Goal: Use online tool/utility: Utilize a website feature to perform a specific function

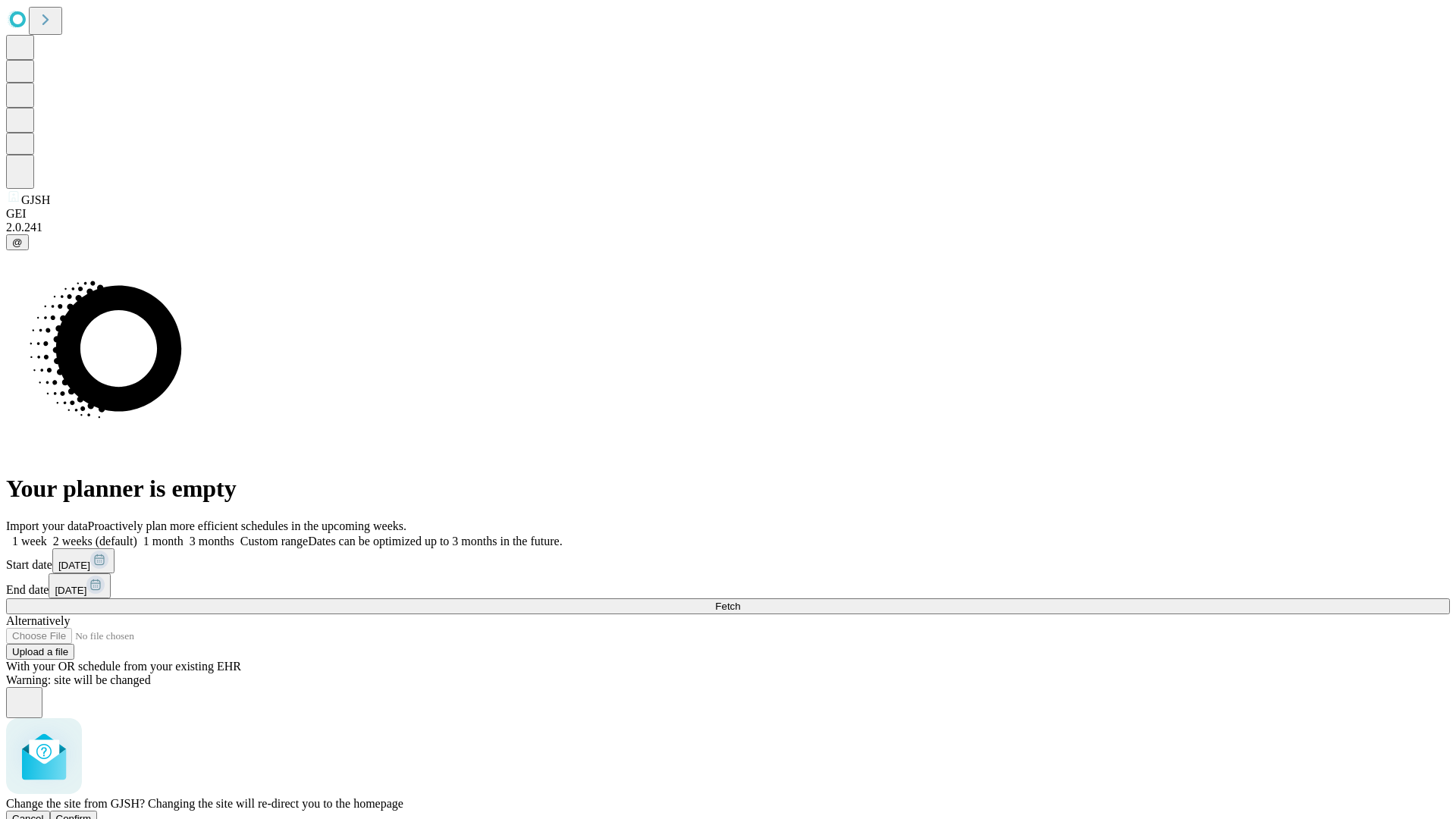
click at [92, 814] on span "Confirm" at bounding box center [74, 819] width 36 height 11
click at [137, 535] on label "2 weeks (default)" at bounding box center [92, 541] width 90 height 13
click at [740, 600] on span "Fetch" at bounding box center [727, 606] width 25 height 11
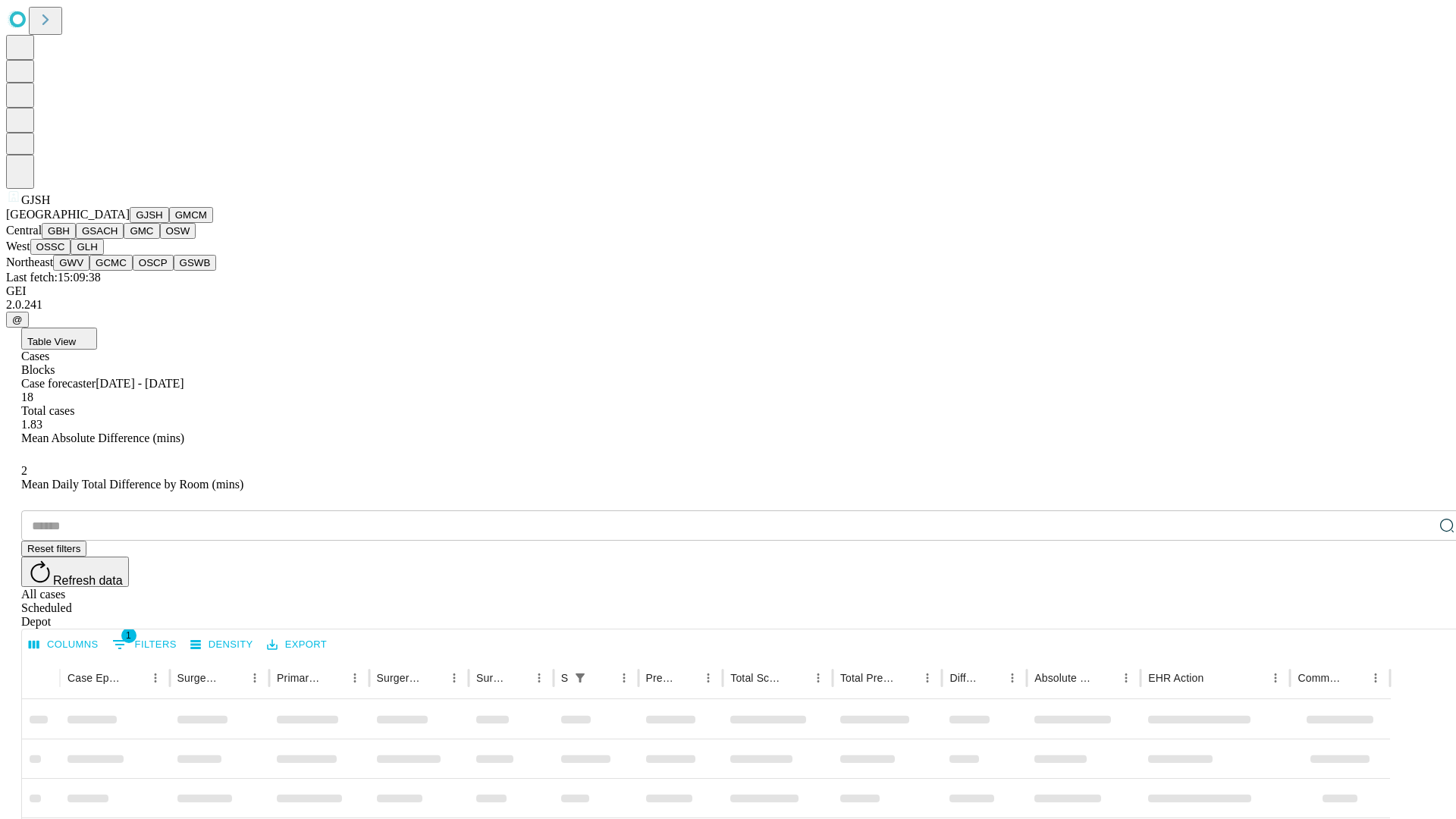
click at [169, 223] on button "GMCM" at bounding box center [191, 214] width 44 height 15
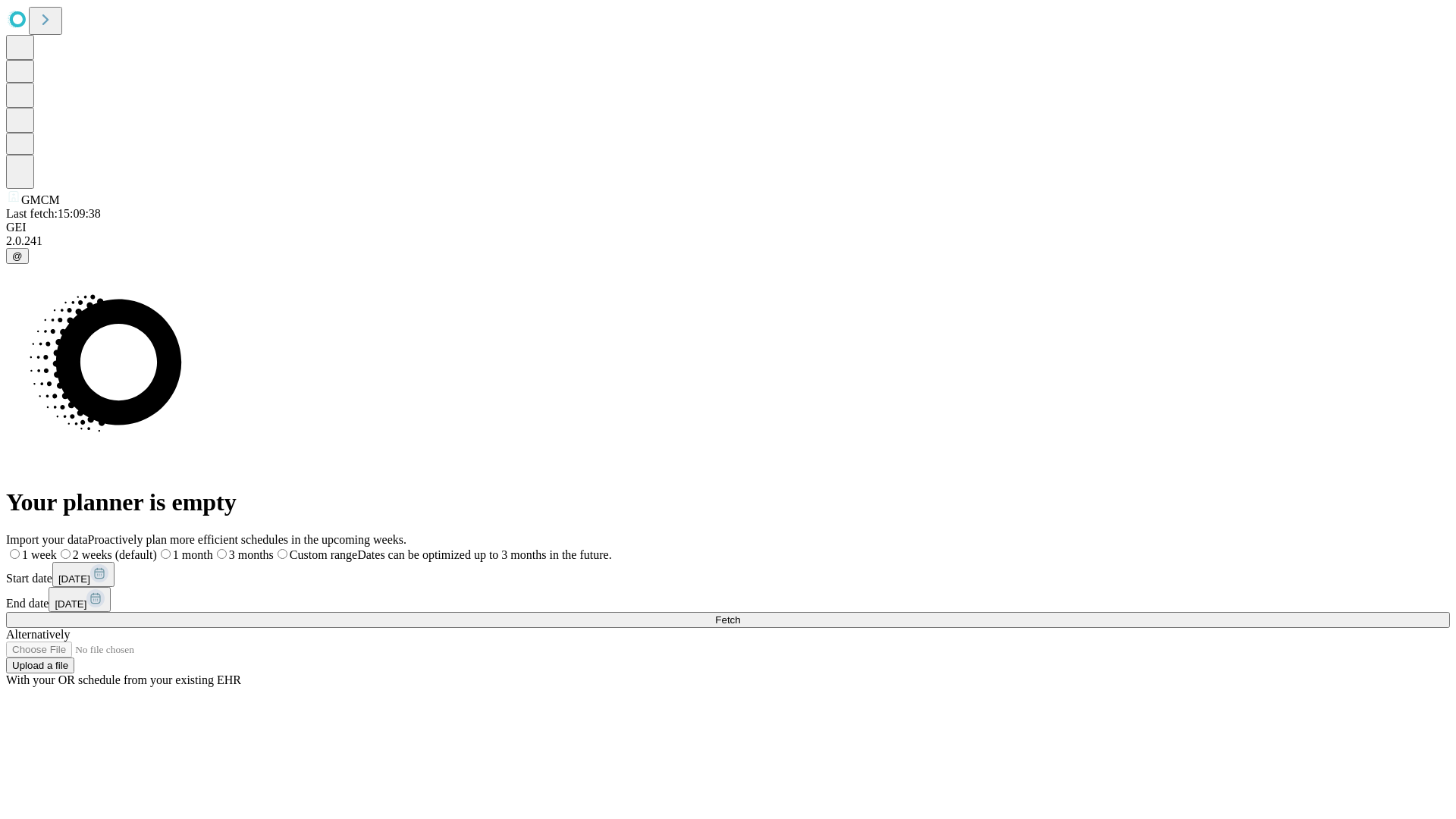
click at [740, 614] on span "Fetch" at bounding box center [727, 619] width 25 height 11
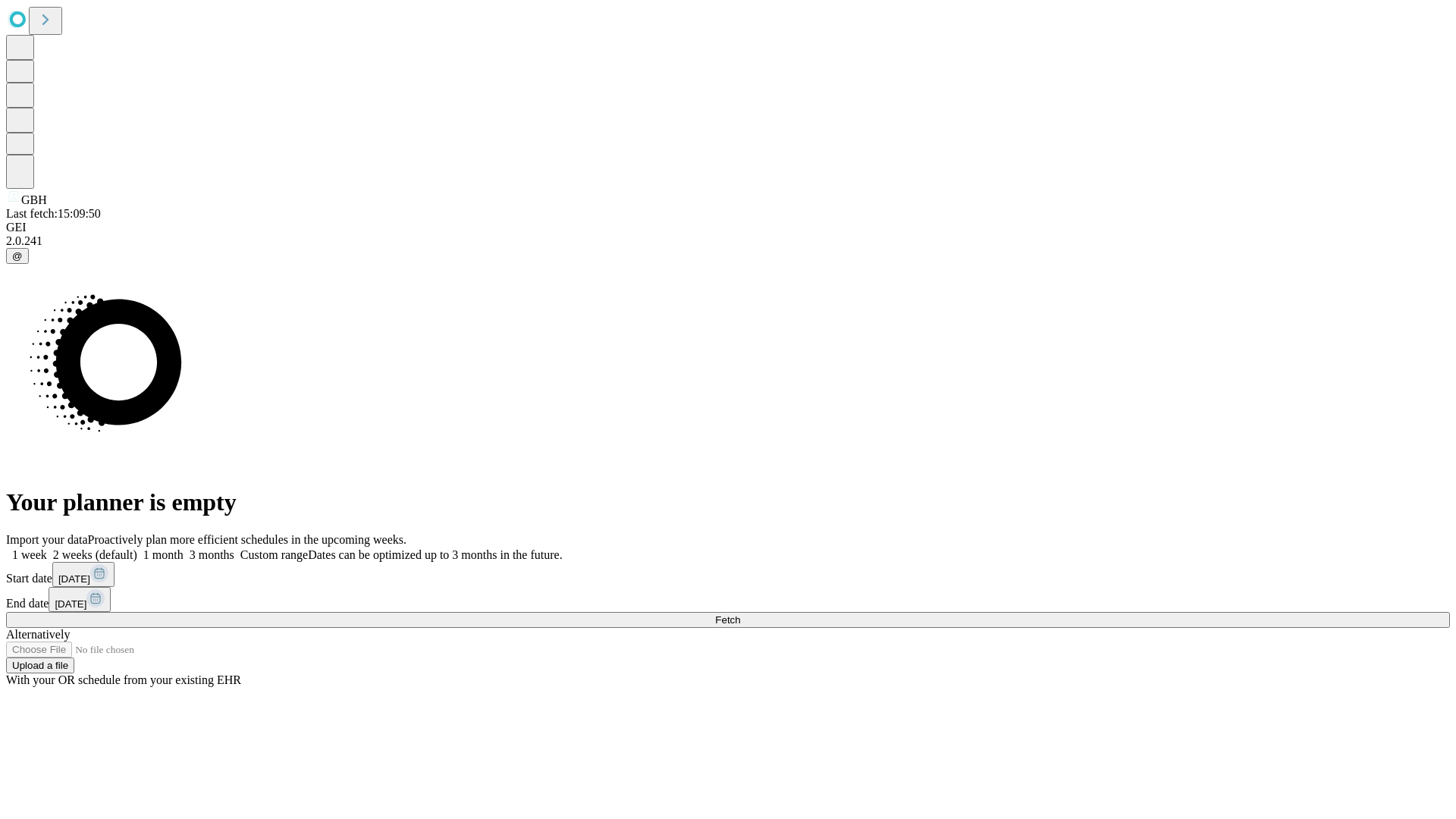
click at [137, 548] on label "2 weeks (default)" at bounding box center [92, 555] width 90 height 13
click at [740, 614] on span "Fetch" at bounding box center [727, 619] width 25 height 11
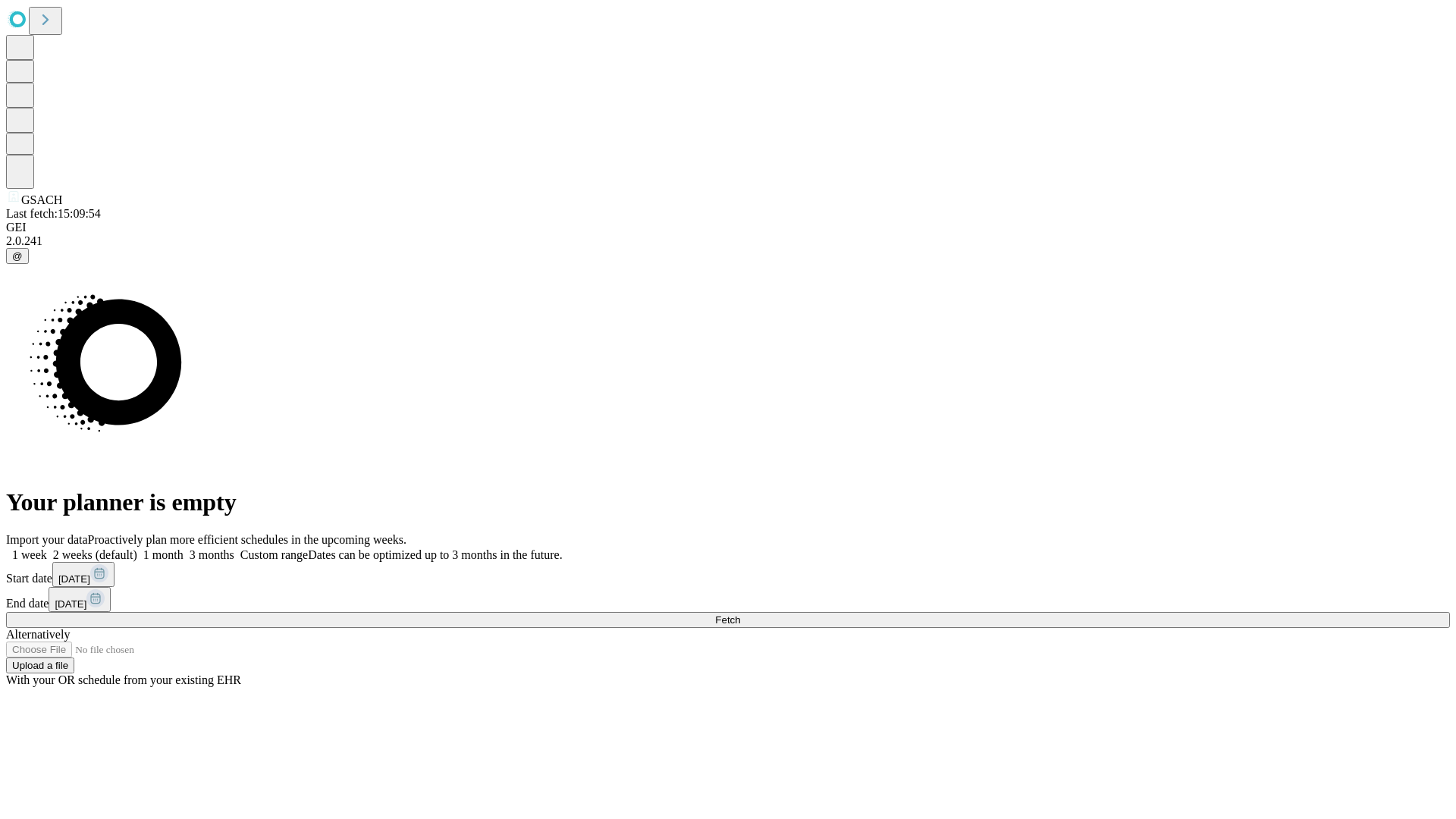
click at [137, 548] on label "2 weeks (default)" at bounding box center [92, 555] width 90 height 13
click at [740, 614] on span "Fetch" at bounding box center [727, 619] width 25 height 11
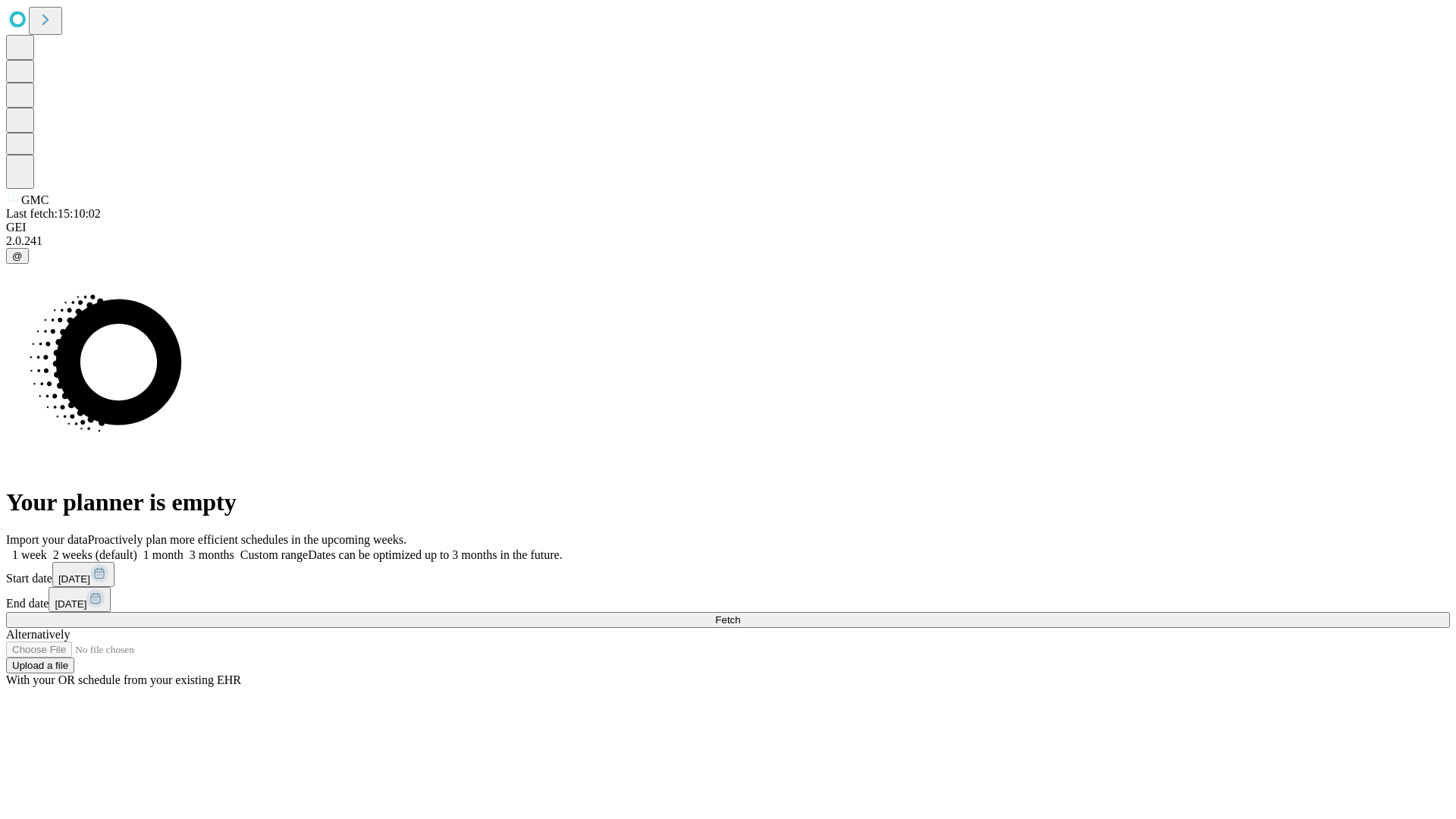
click at [740, 614] on span "Fetch" at bounding box center [727, 619] width 25 height 11
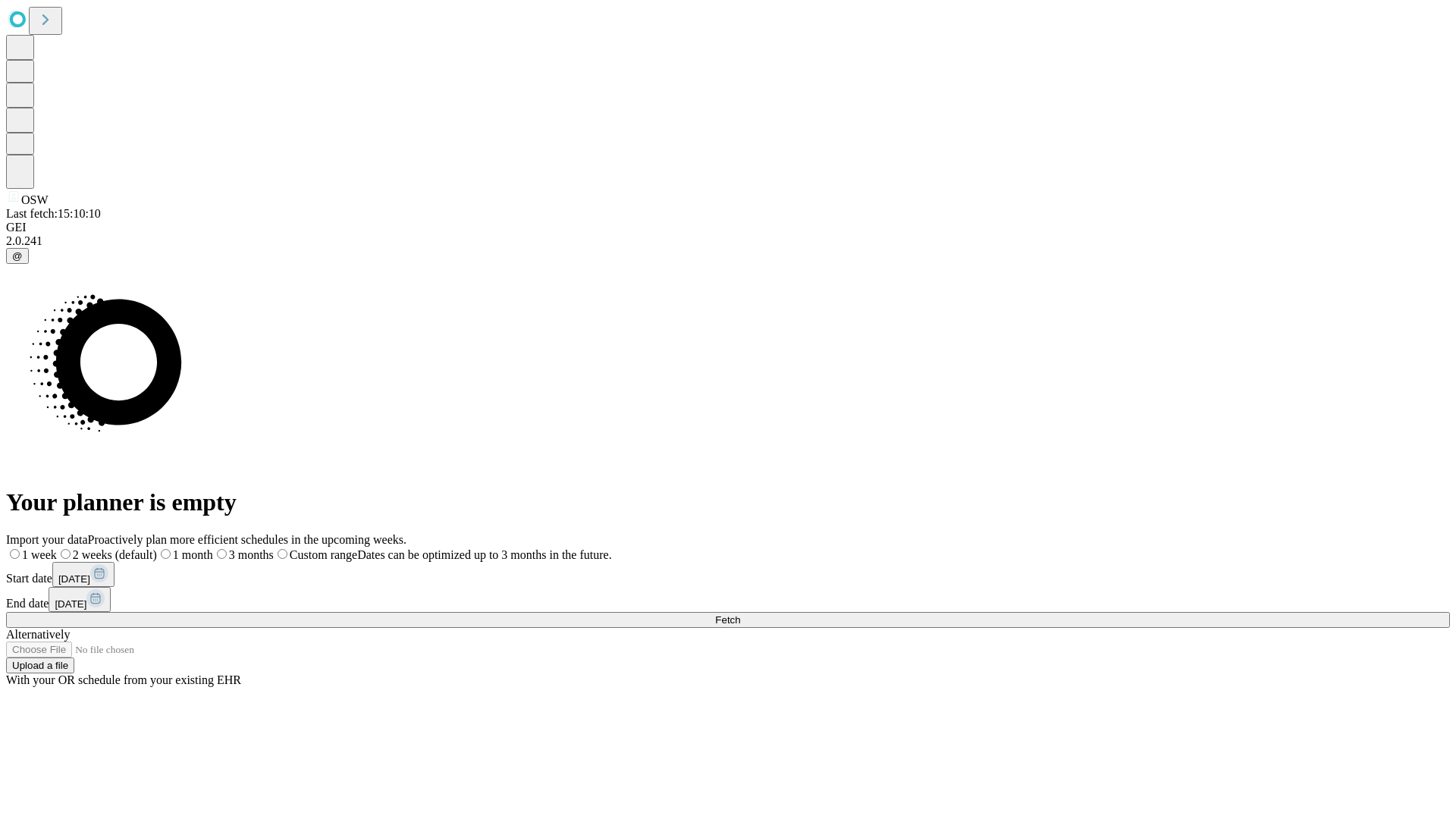
click at [740, 614] on span "Fetch" at bounding box center [727, 619] width 25 height 11
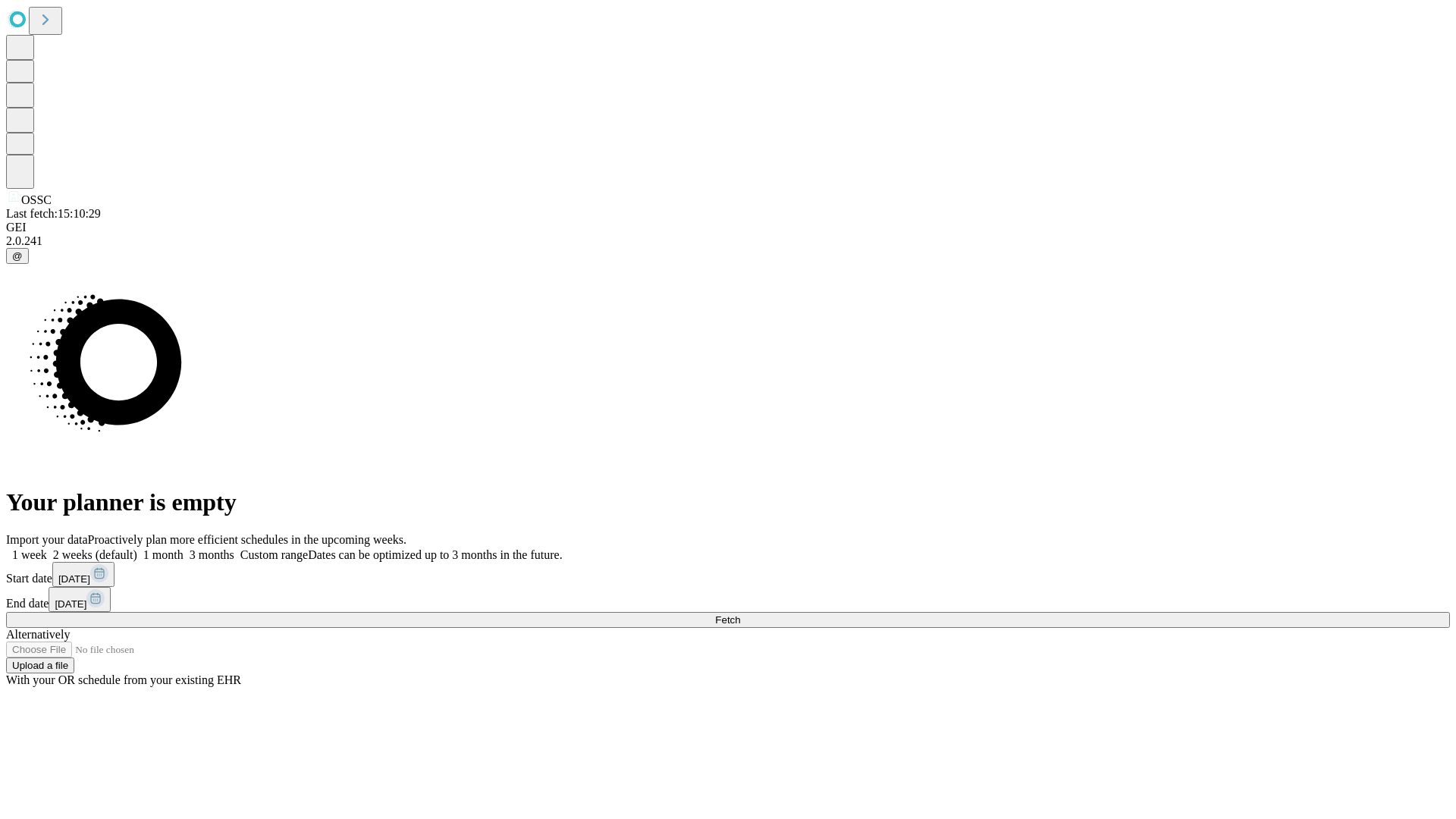
click at [137, 548] on label "2 weeks (default)" at bounding box center [92, 555] width 90 height 13
click at [740, 614] on span "Fetch" at bounding box center [727, 619] width 25 height 11
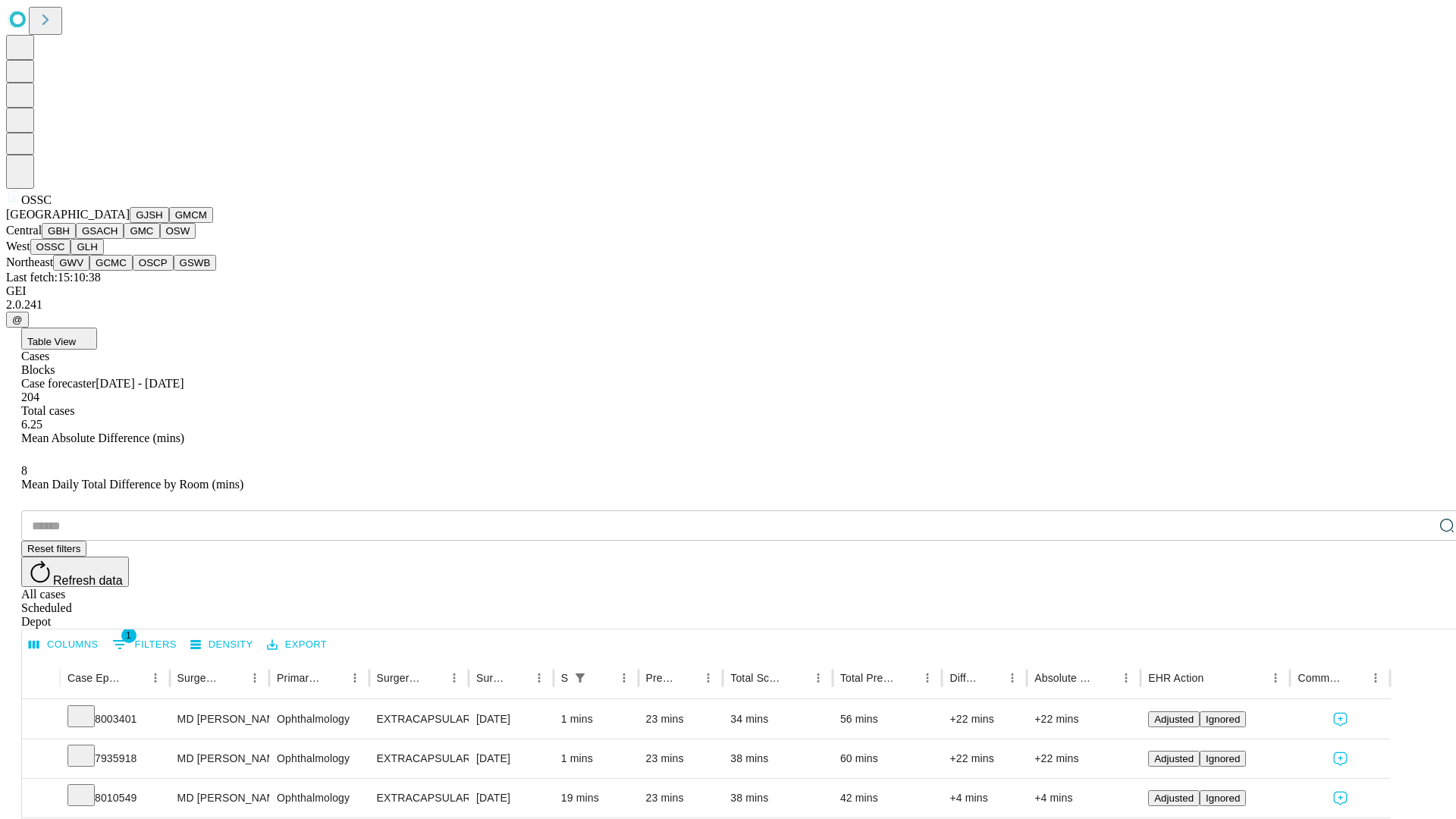
click at [103, 255] on button "GLH" at bounding box center [87, 246] width 33 height 15
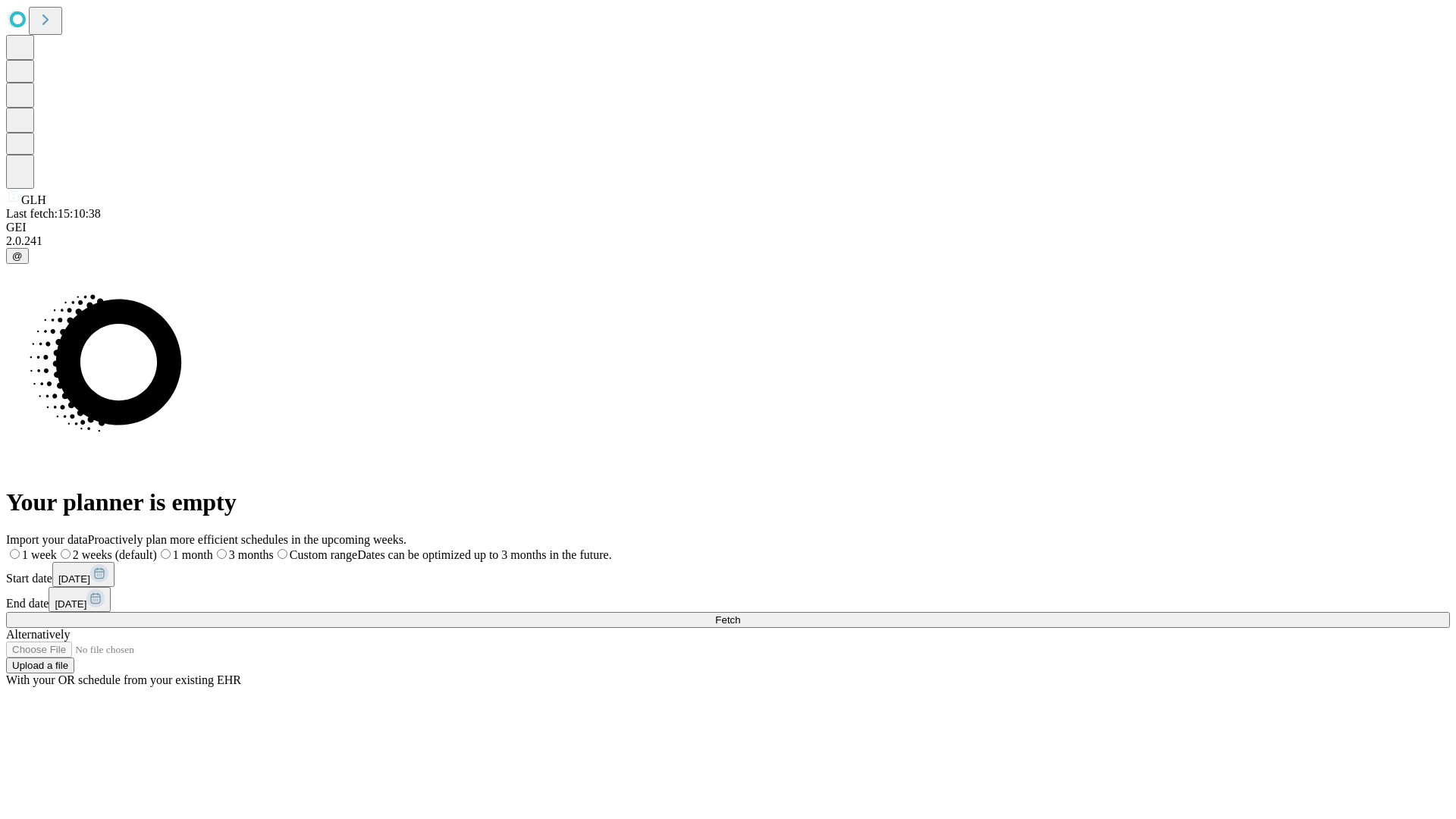
click at [157, 548] on label "2 weeks (default)" at bounding box center [107, 555] width 100 height 13
click at [740, 614] on span "Fetch" at bounding box center [727, 619] width 25 height 11
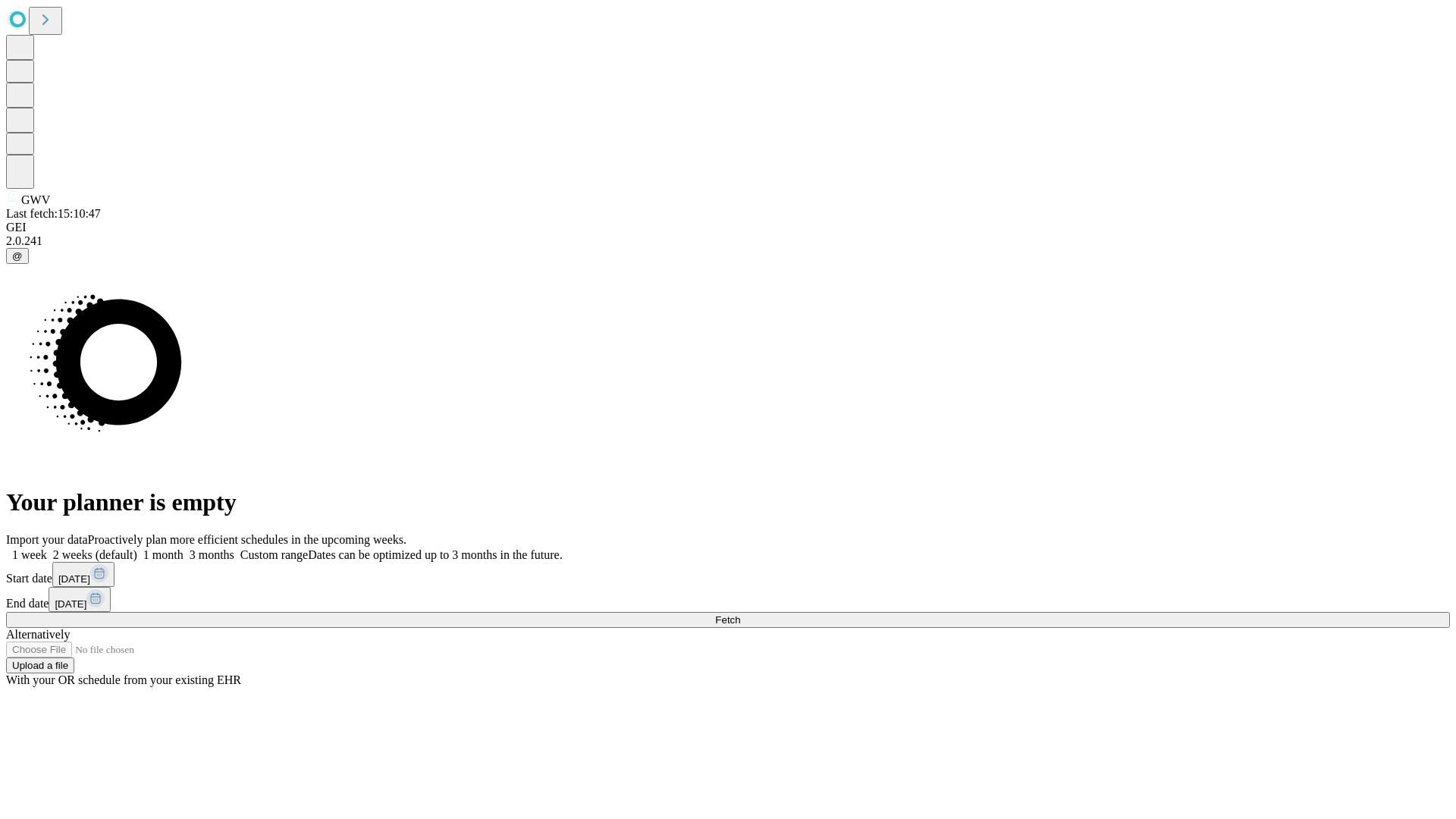
click at [740, 614] on span "Fetch" at bounding box center [727, 619] width 25 height 11
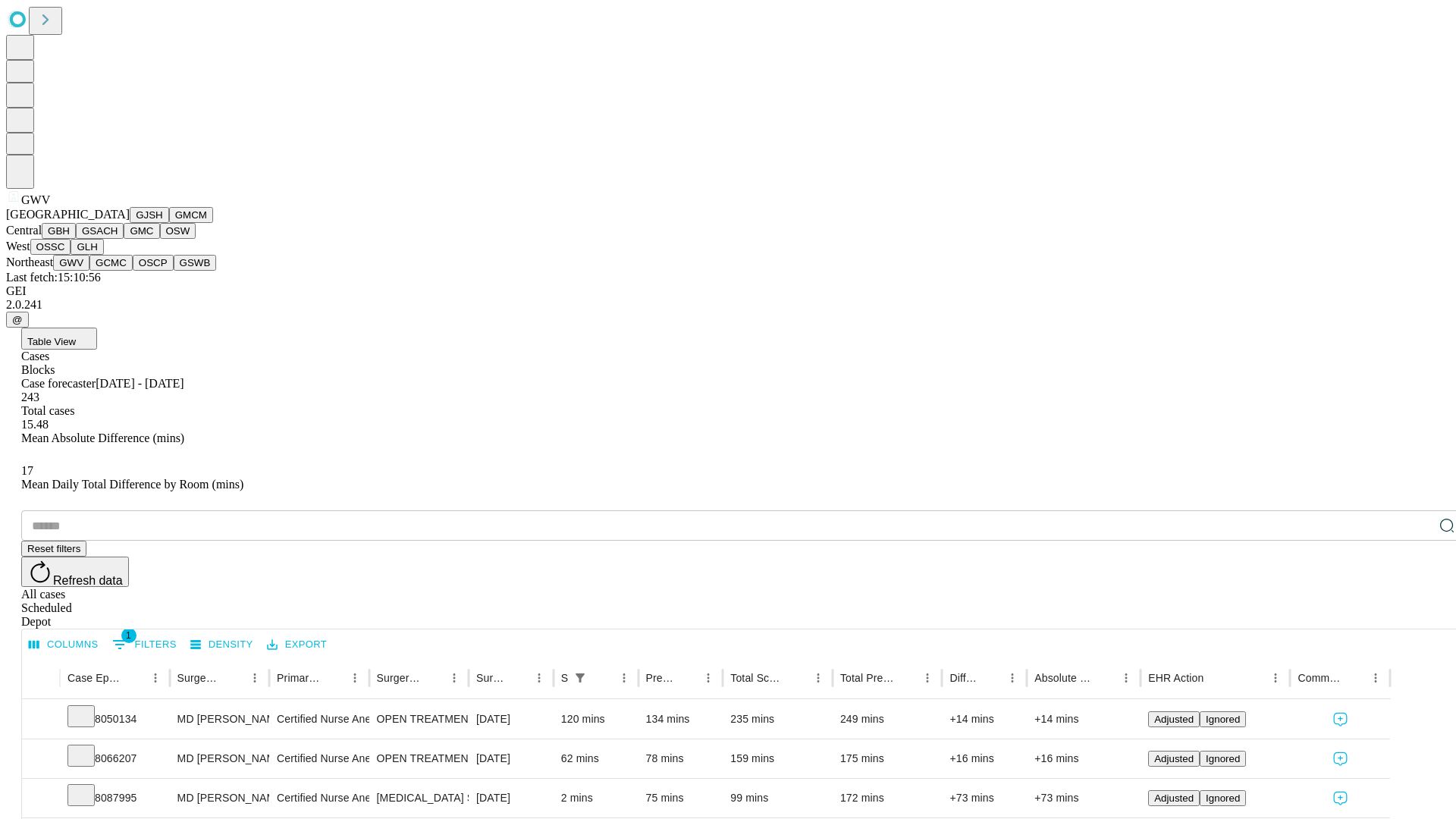
click at [117, 271] on button "GCMC" at bounding box center [110, 262] width 43 height 15
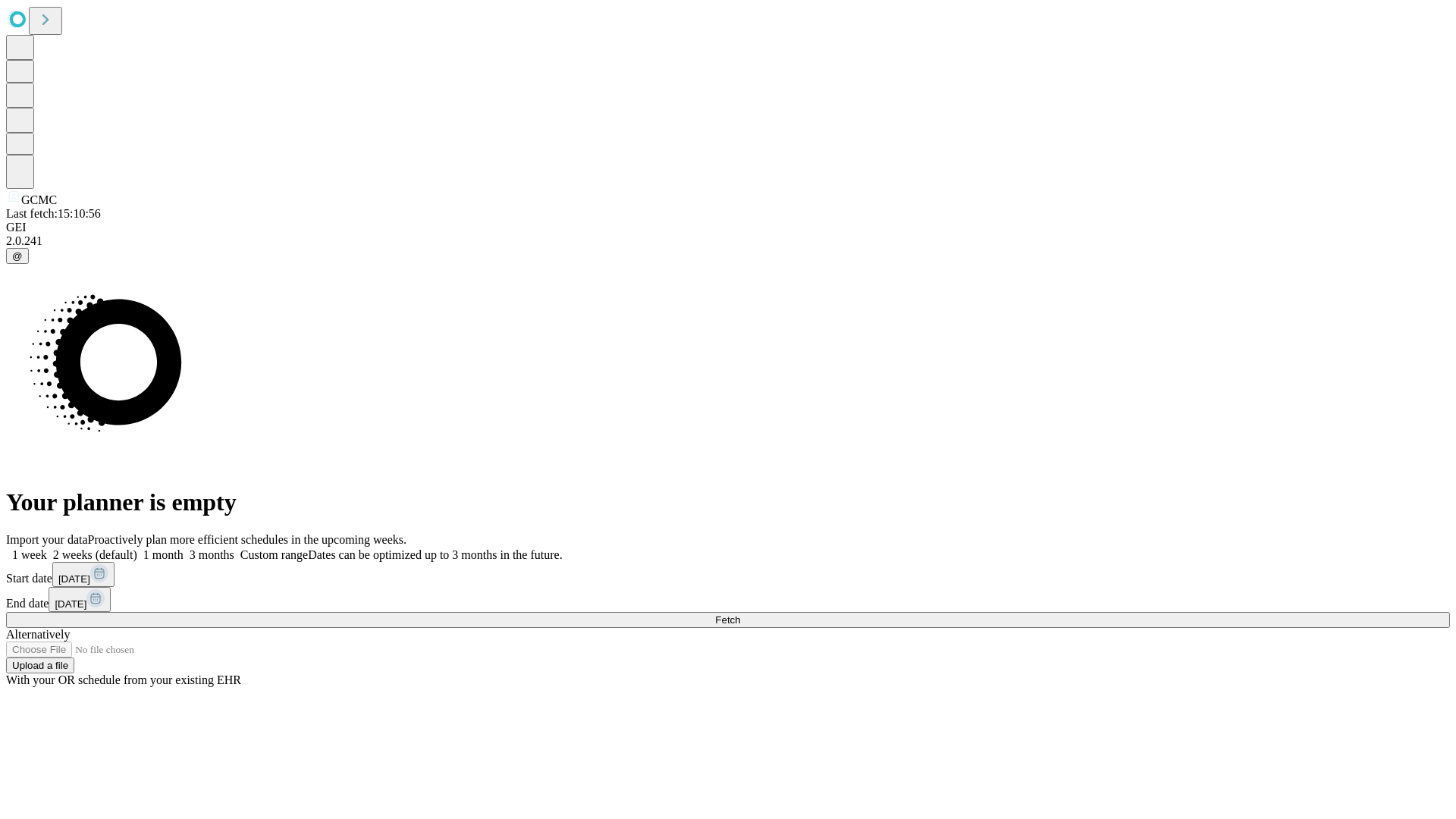
click at [137, 548] on label "2 weeks (default)" at bounding box center [92, 555] width 90 height 13
click at [740, 614] on span "Fetch" at bounding box center [727, 619] width 25 height 11
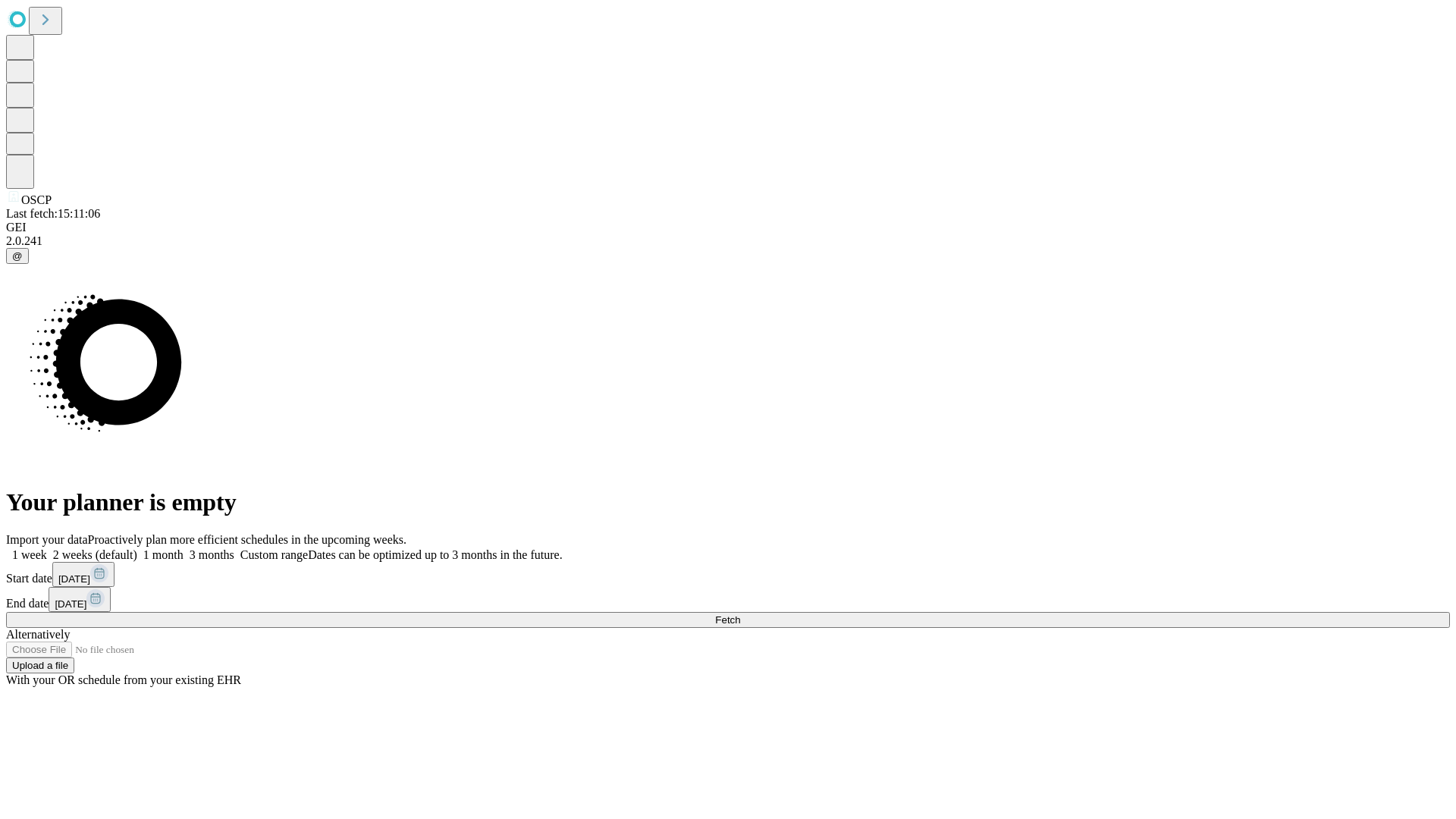
click at [137, 548] on label "2 weeks (default)" at bounding box center [92, 555] width 90 height 13
click at [740, 614] on span "Fetch" at bounding box center [727, 619] width 25 height 11
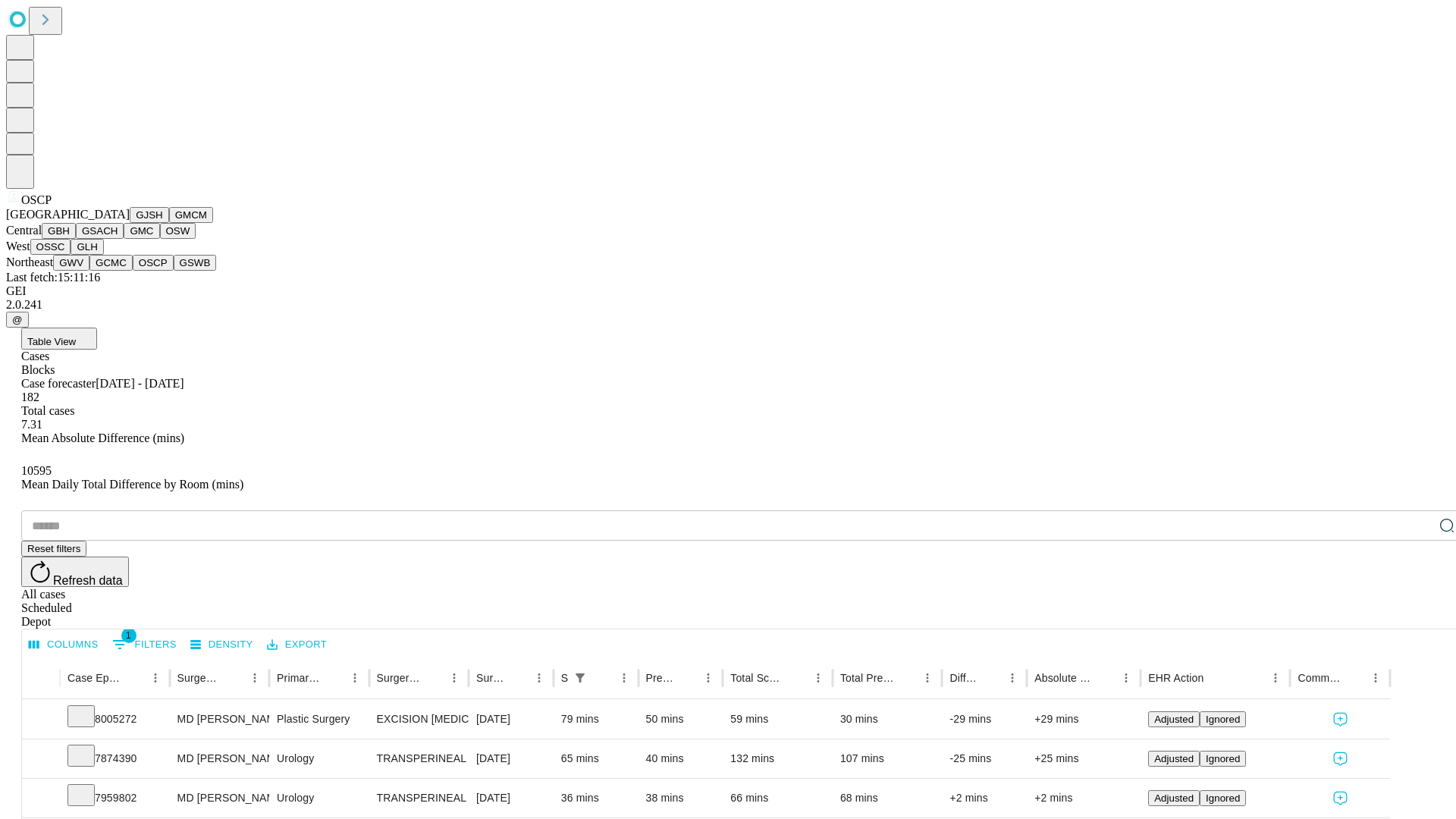
click at [174, 271] on button "GSWB" at bounding box center [195, 262] width 43 height 15
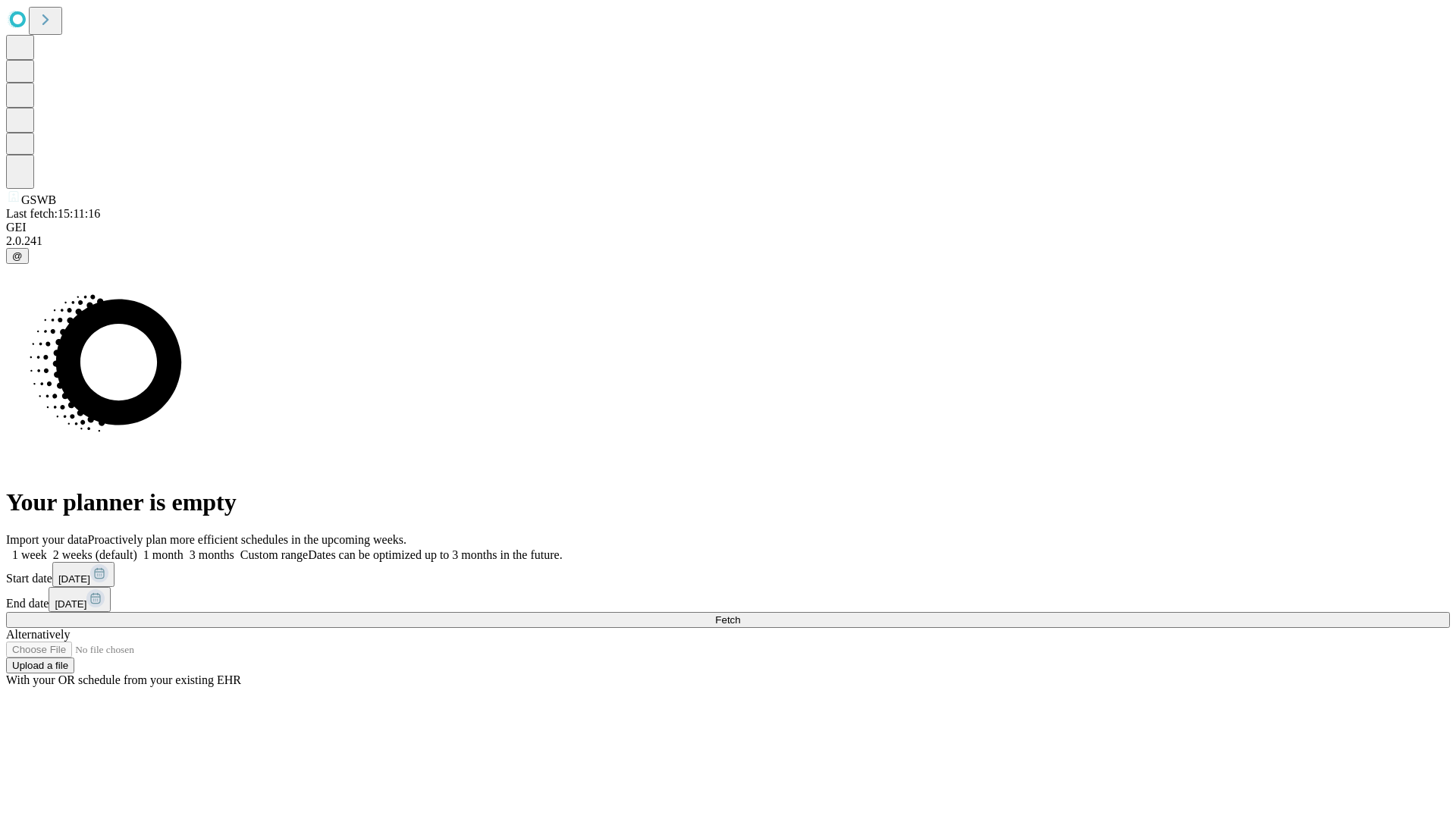
click at [137, 548] on label "2 weeks (default)" at bounding box center [92, 555] width 90 height 13
click at [740, 614] on span "Fetch" at bounding box center [727, 619] width 25 height 11
